Goal: Book appointment/travel/reservation

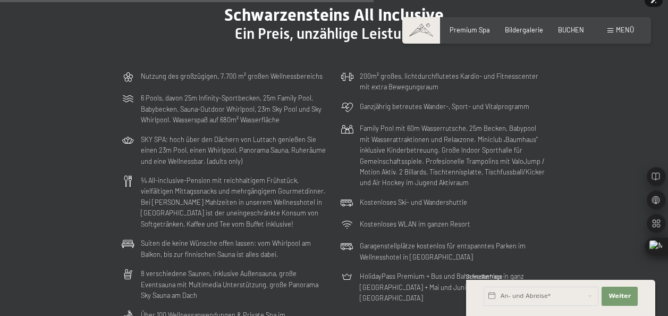
scroll to position [2343, 0]
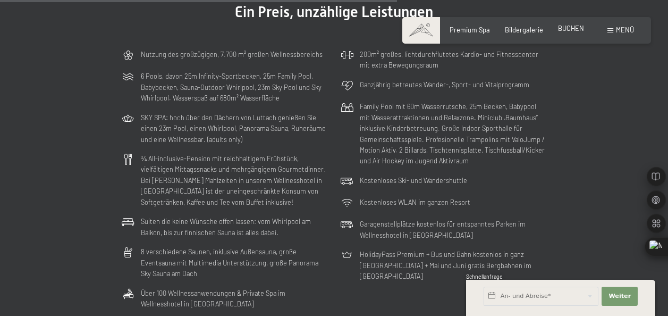
click at [571, 31] on span "BUCHEN" at bounding box center [571, 28] width 26 height 9
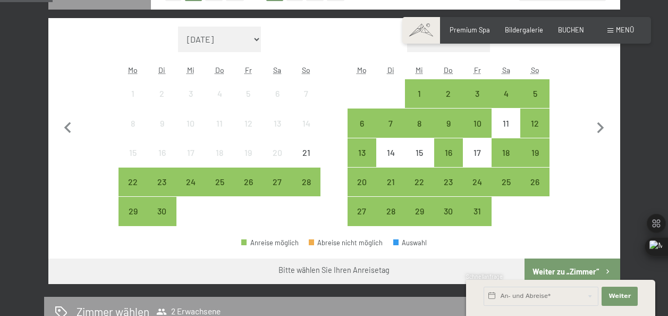
scroll to position [295, 0]
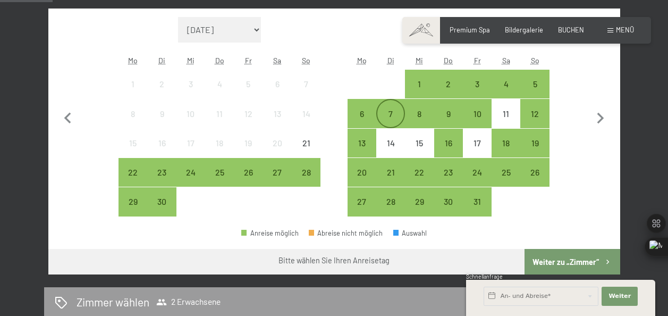
click at [389, 113] on div "7" at bounding box center [390, 122] width 27 height 27
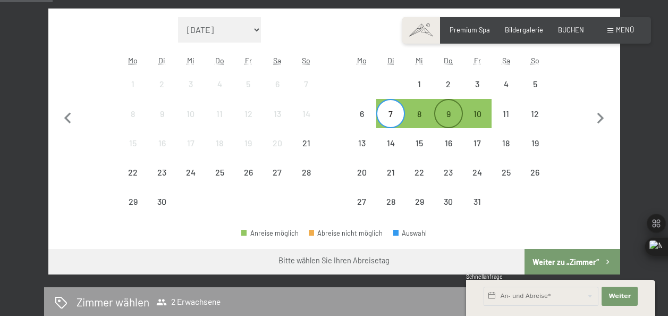
click at [448, 120] on div "9" at bounding box center [448, 122] width 27 height 27
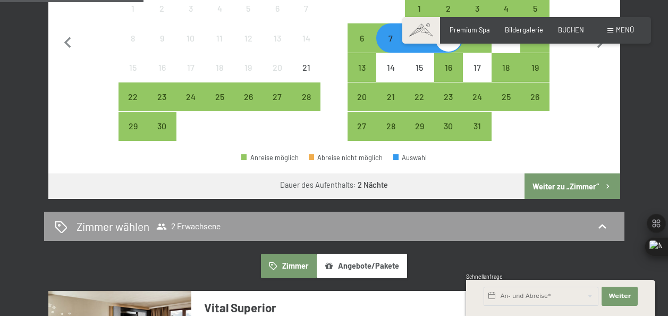
scroll to position [372, 0]
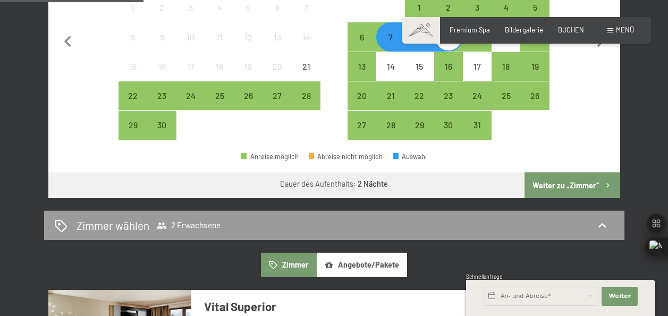
click at [563, 179] on button "Weiter zu „Zimmer“" at bounding box center [572, 185] width 95 height 26
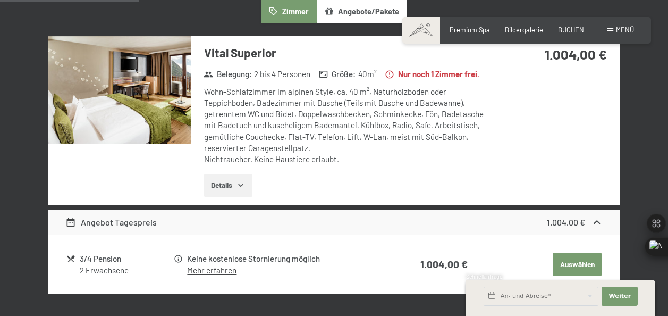
scroll to position [288, 0]
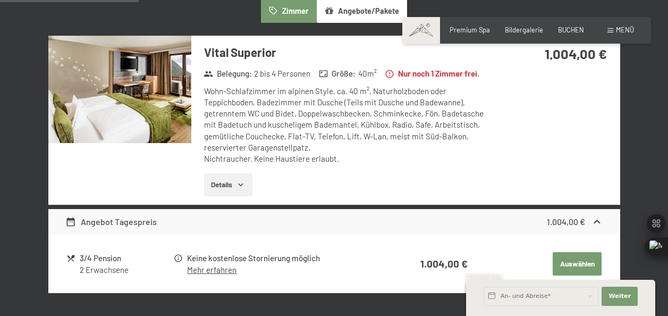
click at [250, 181] on button "Details" at bounding box center [228, 184] width 48 height 23
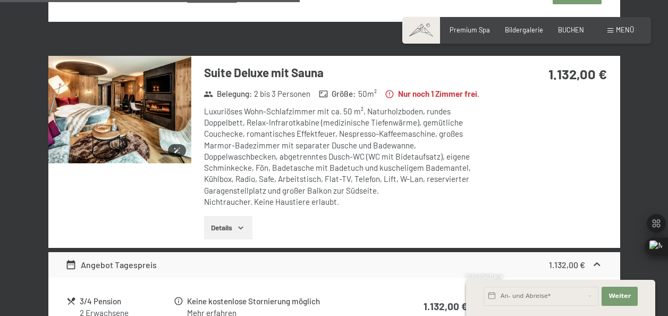
scroll to position [677, 0]
click at [250, 234] on button "Details" at bounding box center [228, 226] width 48 height 23
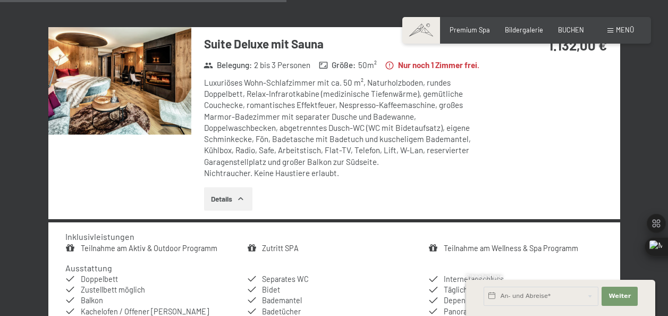
scroll to position [705, 0]
click at [243, 199] on icon "button" at bounding box center [241, 198] width 5 height 3
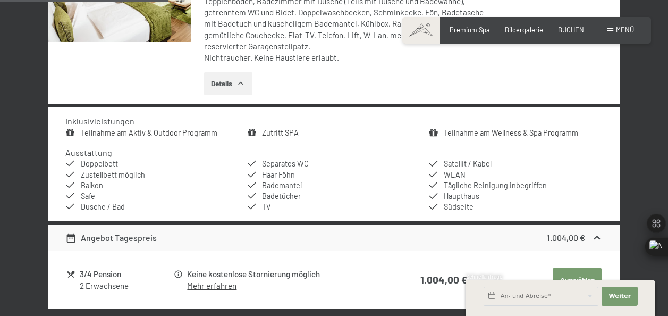
scroll to position [377, 0]
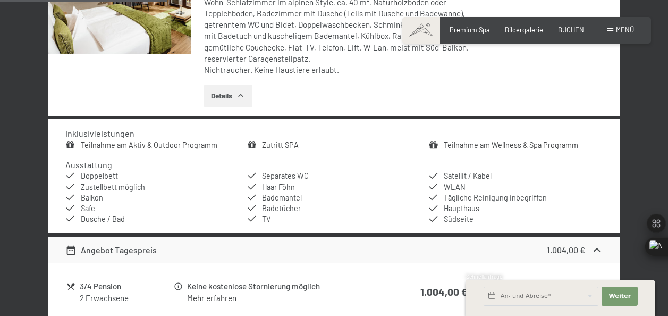
click at [277, 141] on link "Zutritt SPA" at bounding box center [280, 144] width 37 height 9
click at [0, 0] on button "button" at bounding box center [0, 0] width 0 height 0
click at [516, 149] on link "Teilnahme am Wellness & Spa Programm" at bounding box center [511, 144] width 134 height 9
click at [0, 0] on button "button" at bounding box center [0, 0] width 0 height 0
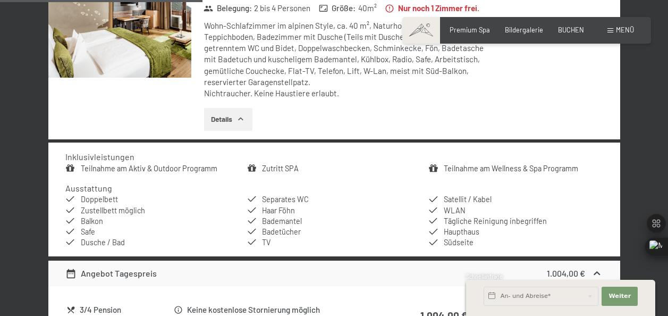
scroll to position [479, 0]
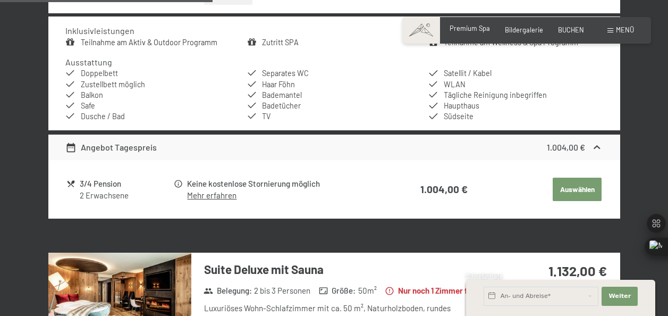
click at [471, 28] on span "Premium Spa" at bounding box center [470, 28] width 40 height 9
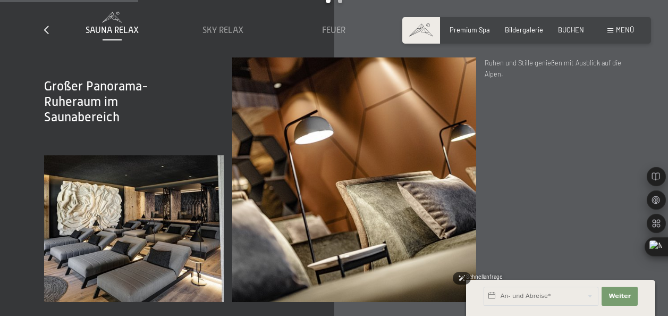
scroll to position [1226, 0]
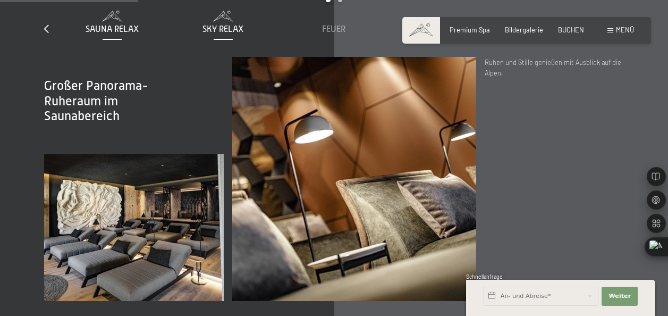
click at [208, 24] on span "Sky Relax" at bounding box center [222, 29] width 41 height 10
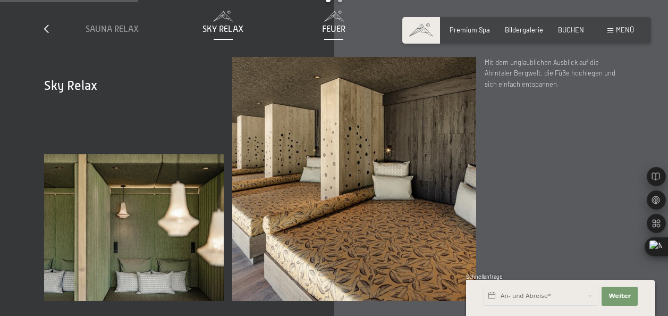
click at [332, 24] on span "Feuer" at bounding box center [333, 29] width 23 height 10
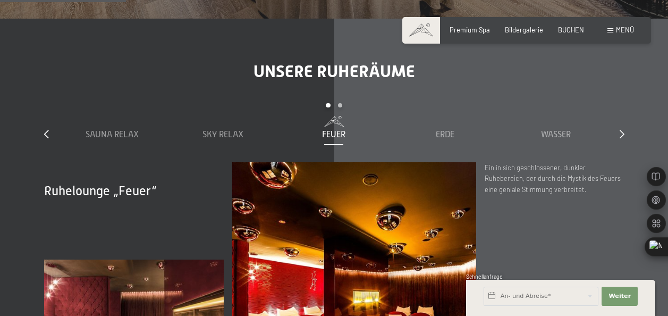
scroll to position [1120, 0]
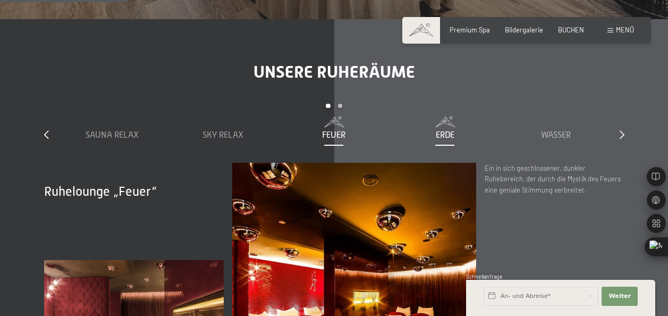
click at [436, 130] on span "Erde" at bounding box center [445, 135] width 19 height 10
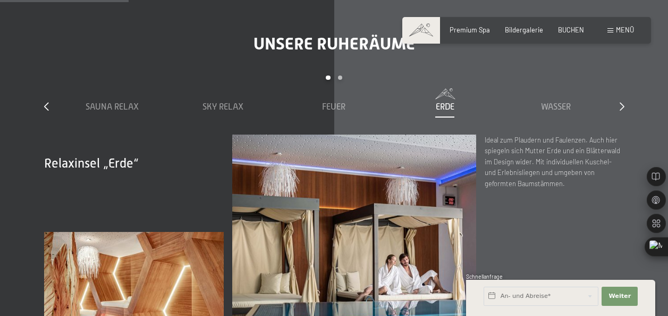
scroll to position [1142, 0]
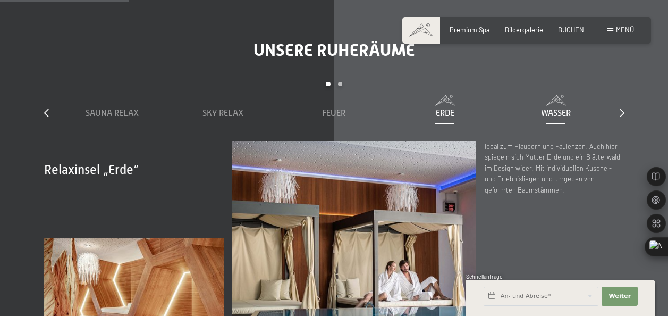
click at [560, 108] on span "Wasser" at bounding box center [556, 113] width 30 height 10
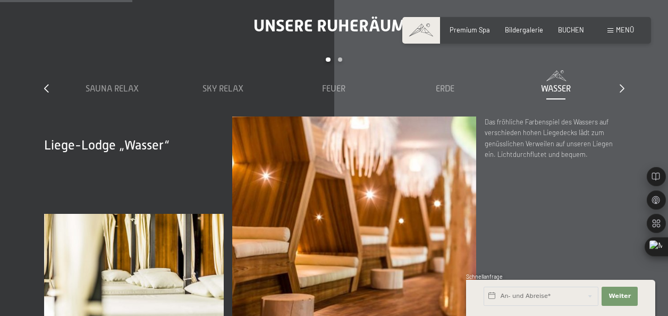
scroll to position [1166, 0]
click at [622, 83] on div at bounding box center [622, 89] width 5 height 12
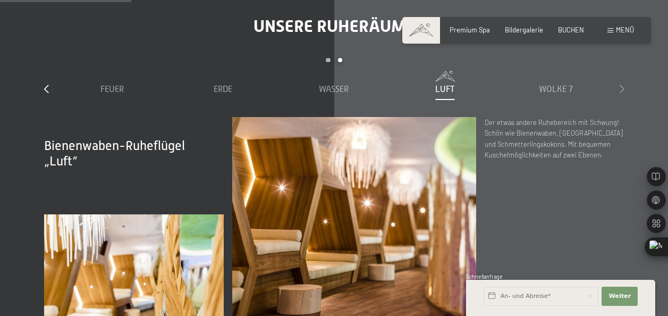
click at [622, 83] on div at bounding box center [622, 89] width 5 height 12
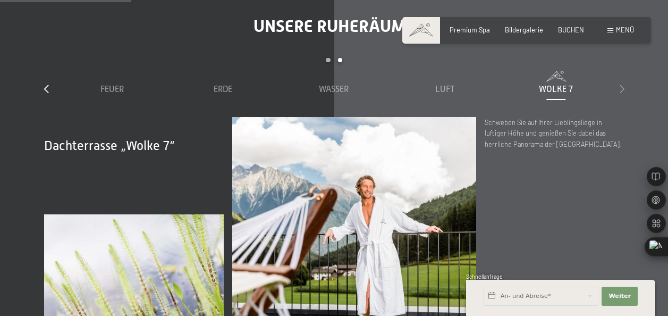
click at [622, 83] on div at bounding box center [622, 89] width 5 height 12
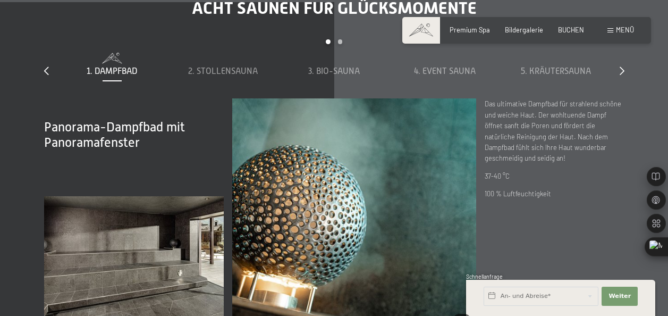
scroll to position [2640, 0]
click at [225, 67] on span "2. Stollensauna" at bounding box center [223, 72] width 70 height 10
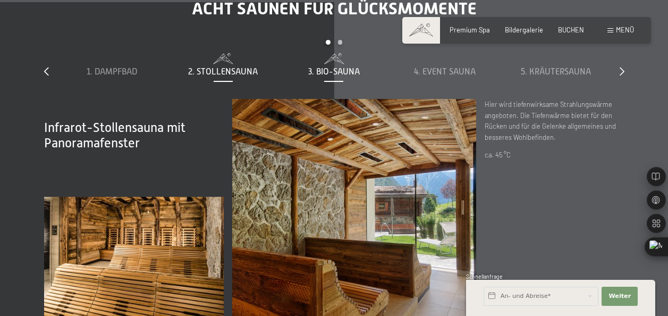
scroll to position [2640, 0]
click at [326, 67] on span "3. Bio-Sauna" at bounding box center [334, 72] width 52 height 10
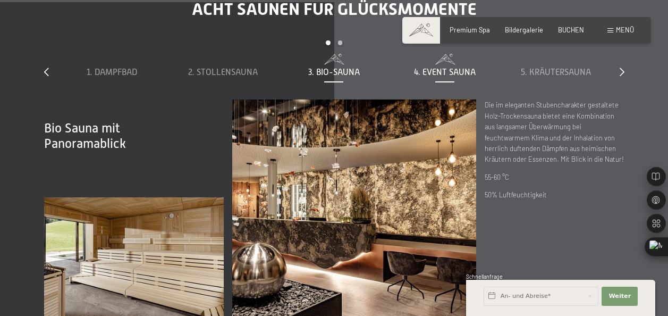
click at [445, 67] on span "4. Event Sauna" at bounding box center [445, 72] width 62 height 10
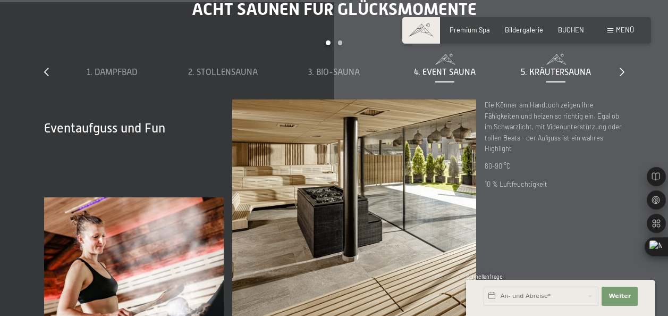
click at [549, 67] on span "5. Kräutersauna" at bounding box center [556, 72] width 70 height 10
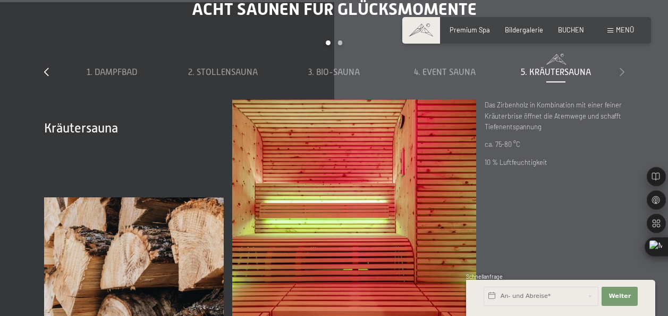
click at [622, 67] on icon at bounding box center [622, 71] width 5 height 9
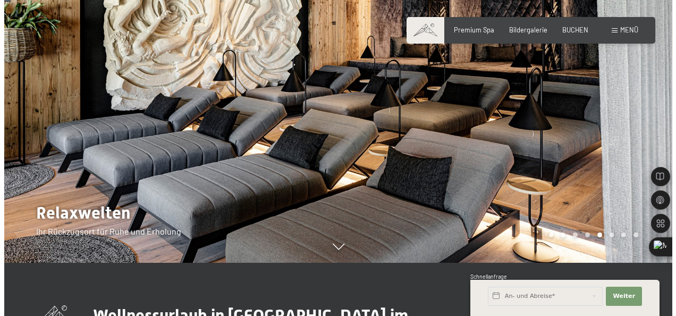
scroll to position [0, 0]
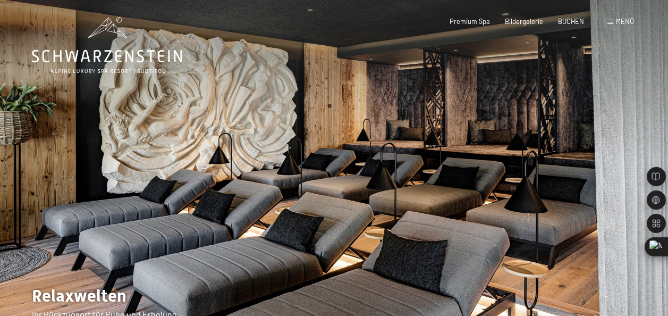
click at [610, 24] on div "Menü" at bounding box center [620, 22] width 27 height 10
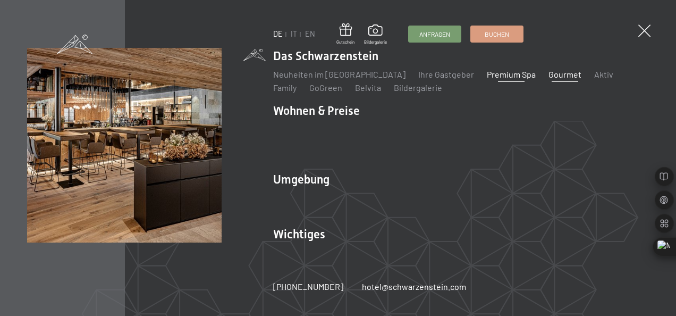
click at [548, 78] on link "Gourmet" at bounding box center [564, 74] width 33 height 10
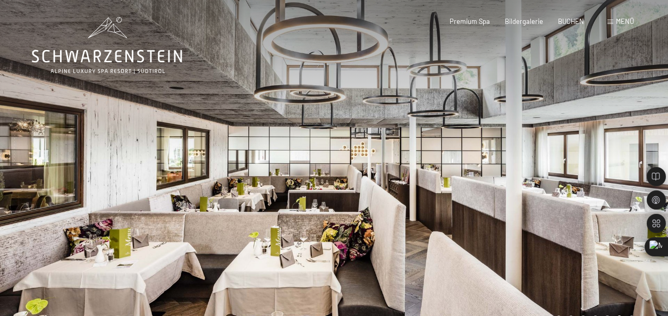
click at [497, 193] on div at bounding box center [501, 172] width 334 height 345
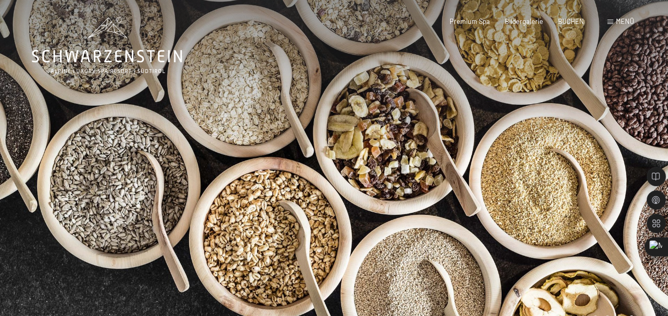
click at [497, 193] on div at bounding box center [501, 172] width 334 height 345
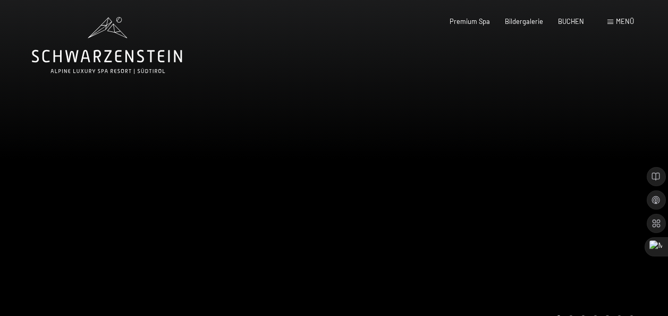
click at [497, 193] on div at bounding box center [501, 172] width 334 height 345
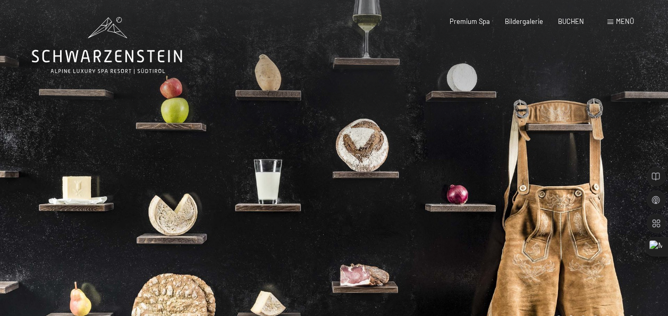
click at [497, 193] on div at bounding box center [501, 172] width 334 height 345
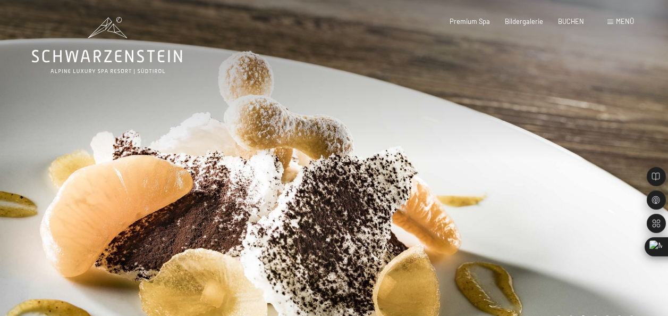
click at [497, 193] on div at bounding box center [501, 172] width 334 height 345
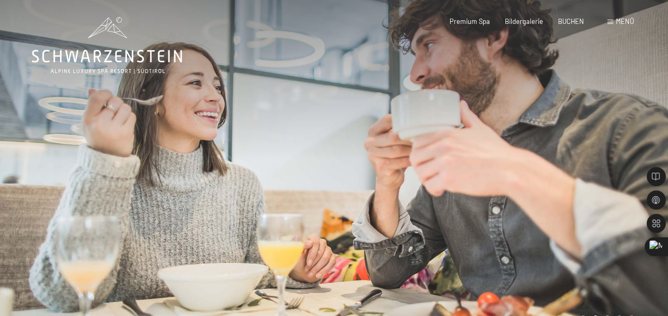
click at [497, 193] on div at bounding box center [501, 172] width 334 height 345
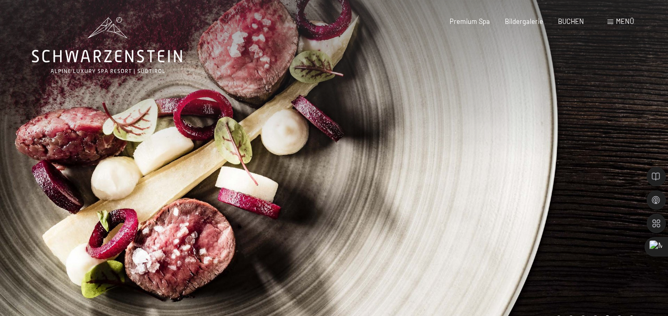
click at [613, 21] on span at bounding box center [610, 22] width 6 height 5
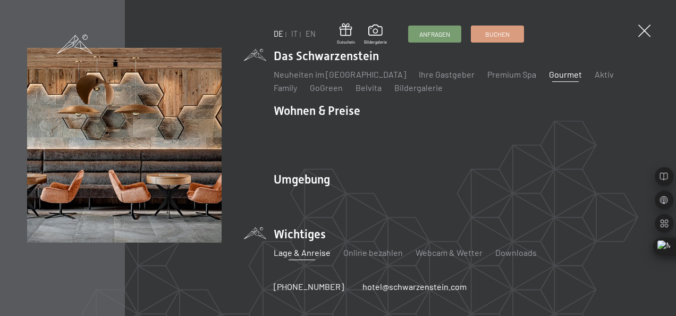
click at [302, 247] on link "Lage & Anreise" at bounding box center [301, 252] width 57 height 10
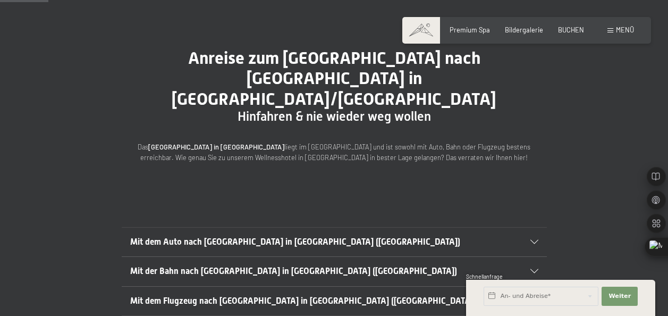
click at [298, 237] on span "Mit dem Auto nach [GEOGRAPHIC_DATA] in [GEOGRAPHIC_DATA] ([GEOGRAPHIC_DATA])" at bounding box center [295, 242] width 330 height 10
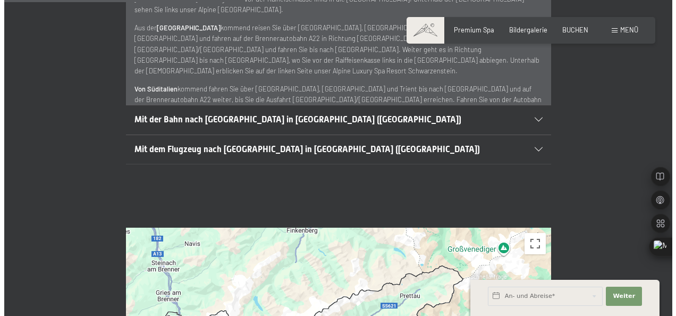
scroll to position [425, 0]
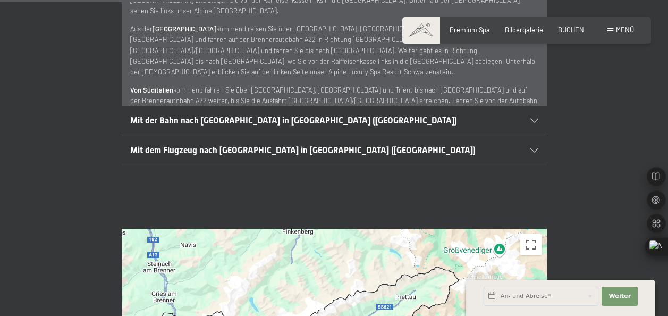
click at [614, 26] on div "Buchen Anfragen Premium Spa Bildergalerie BUCHEN Menü DE IT EN Gutschein Bilder…" at bounding box center [526, 31] width 215 height 10
click at [615, 31] on div "Menü" at bounding box center [620, 31] width 27 height 10
